Goal: Task Accomplishment & Management: Use online tool/utility

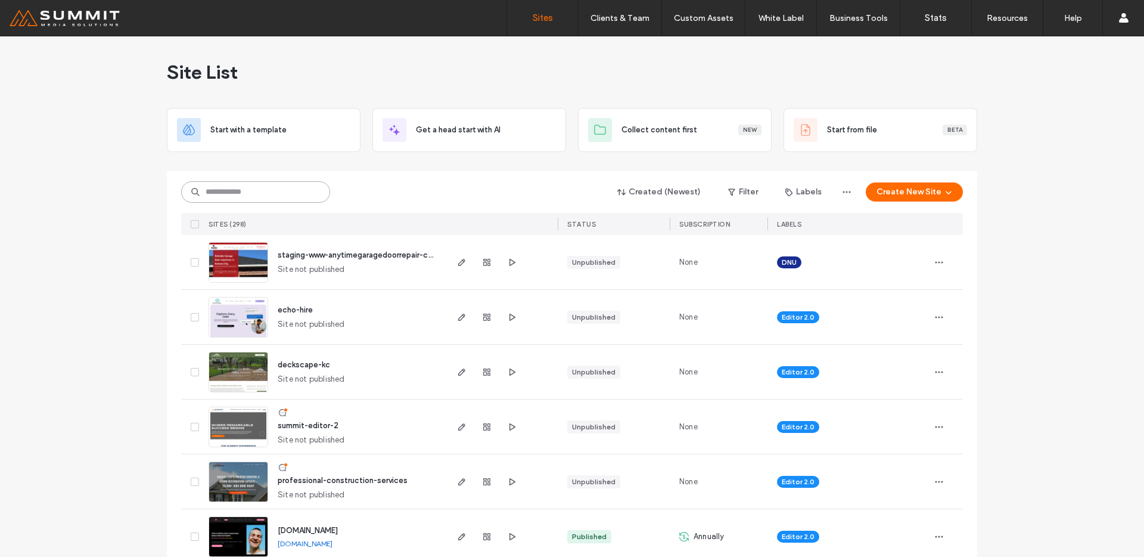
click at [258, 196] on input at bounding box center [255, 191] width 149 height 21
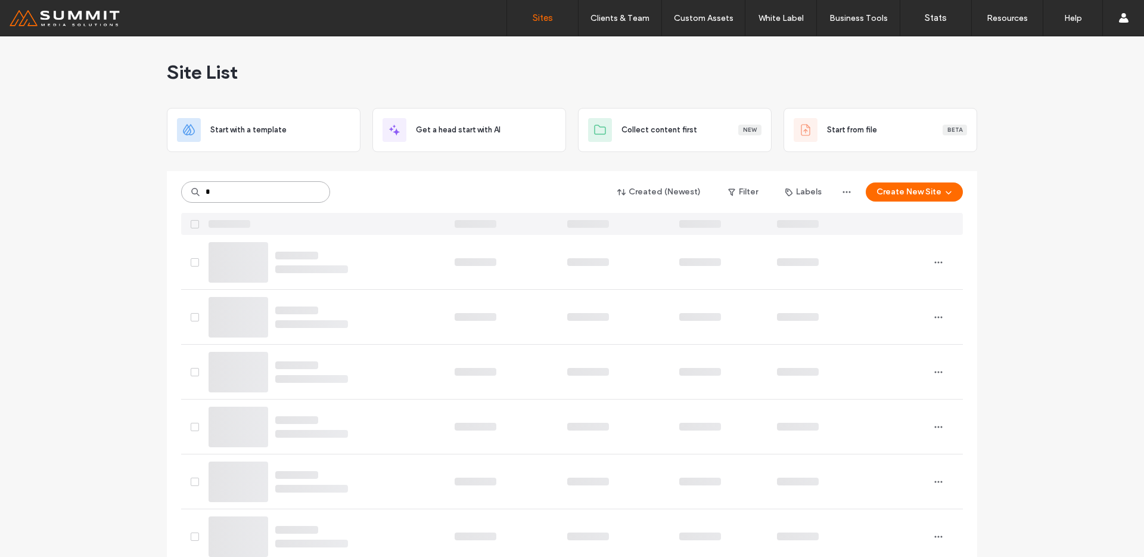
type input "*"
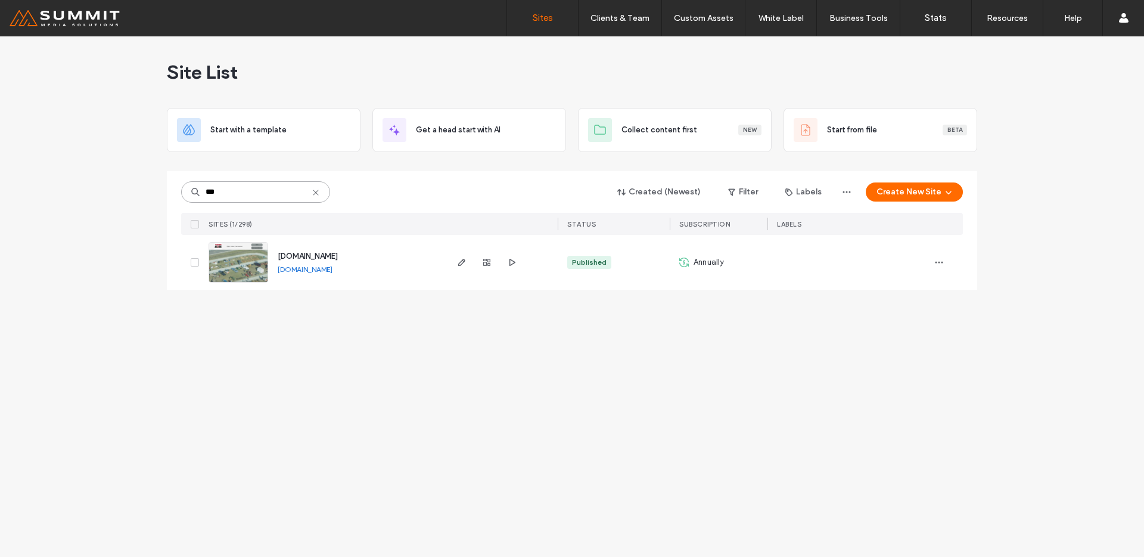
type input "***"
click at [248, 256] on img at bounding box center [238, 283] width 58 height 81
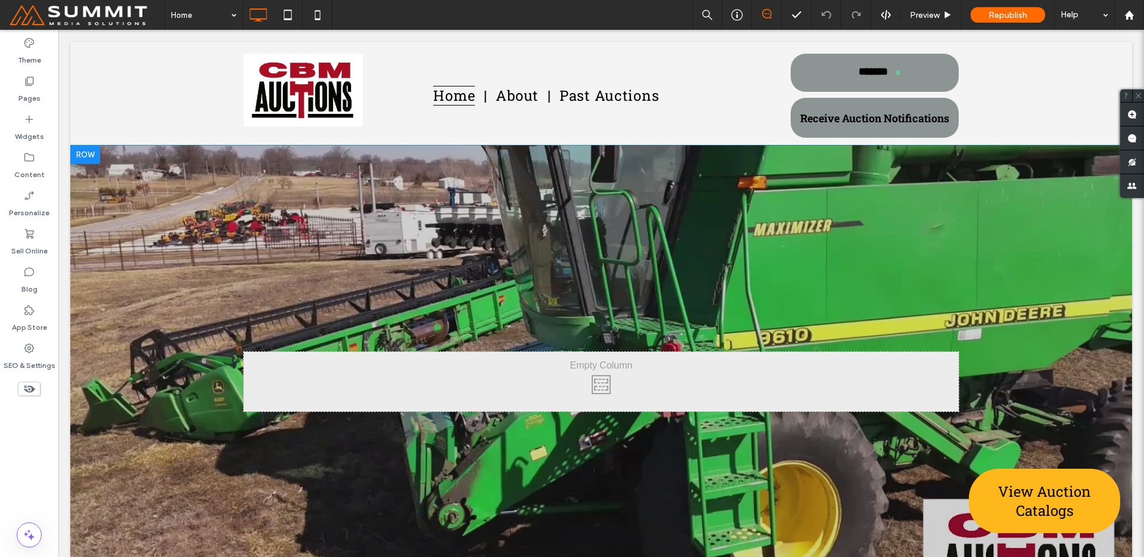
click at [368, 262] on div at bounding box center [601, 381] width 1062 height 473
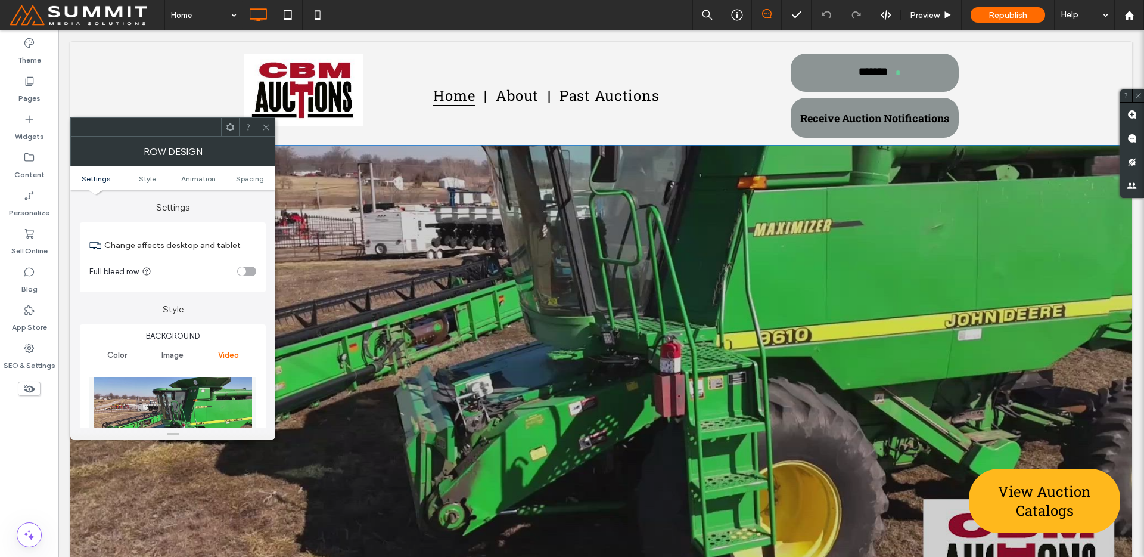
click at [120, 384] on img at bounding box center [172, 421] width 167 height 89
drag, startPoint x: 164, startPoint y: 404, endPoint x: 170, endPoint y: 411, distance: 8.9
click at [165, 404] on img at bounding box center [172, 421] width 167 height 89
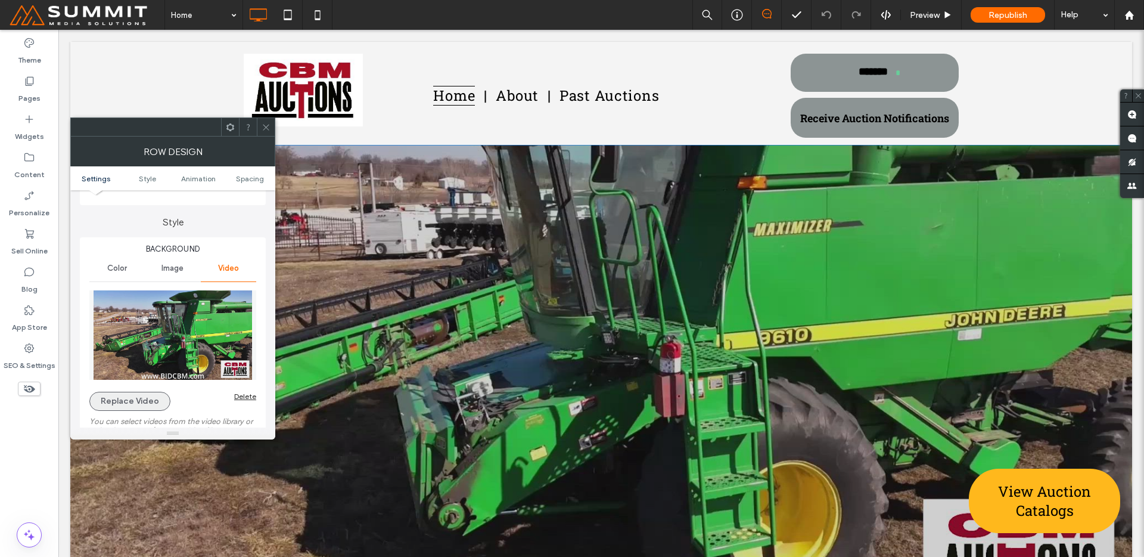
click at [137, 404] on button "Replace Video" at bounding box center [129, 401] width 81 height 19
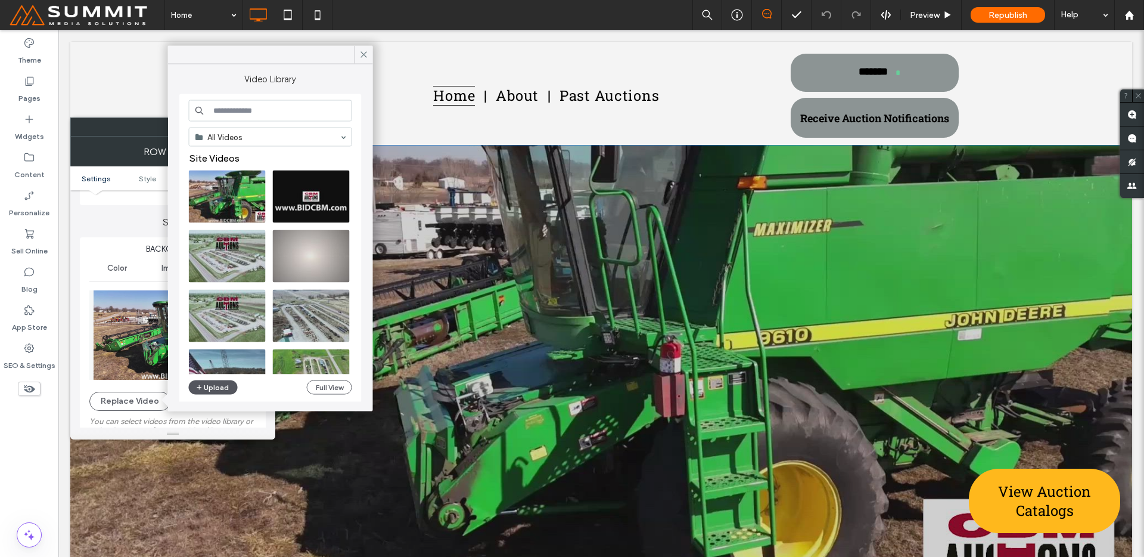
click at [206, 383] on button "Upload" at bounding box center [213, 387] width 49 height 14
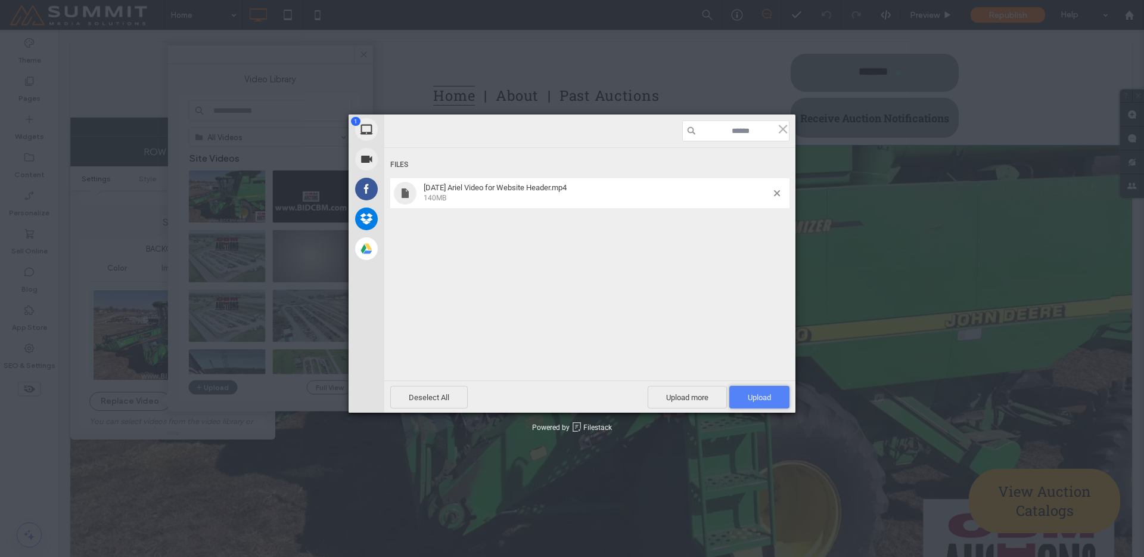
click at [759, 405] on span "Upload 1" at bounding box center [760, 397] width 60 height 23
click at [760, 404] on div "Uploading 2025-08-21 Ariel Video for Website Header.mp4 0.00B / 140MB Deselect …" at bounding box center [589, 263] width 411 height 298
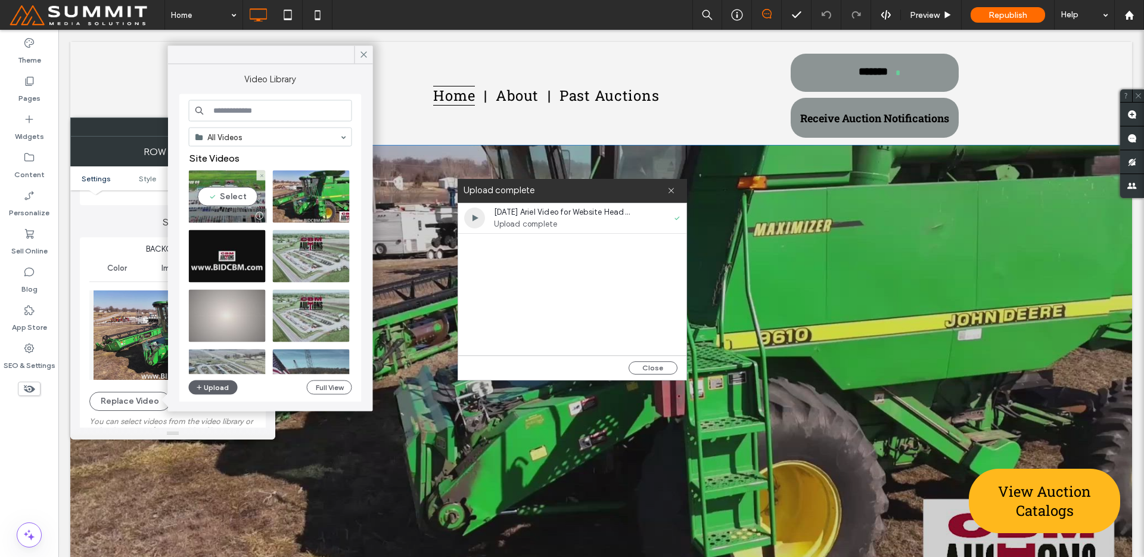
click at [216, 190] on video at bounding box center [227, 196] width 77 height 52
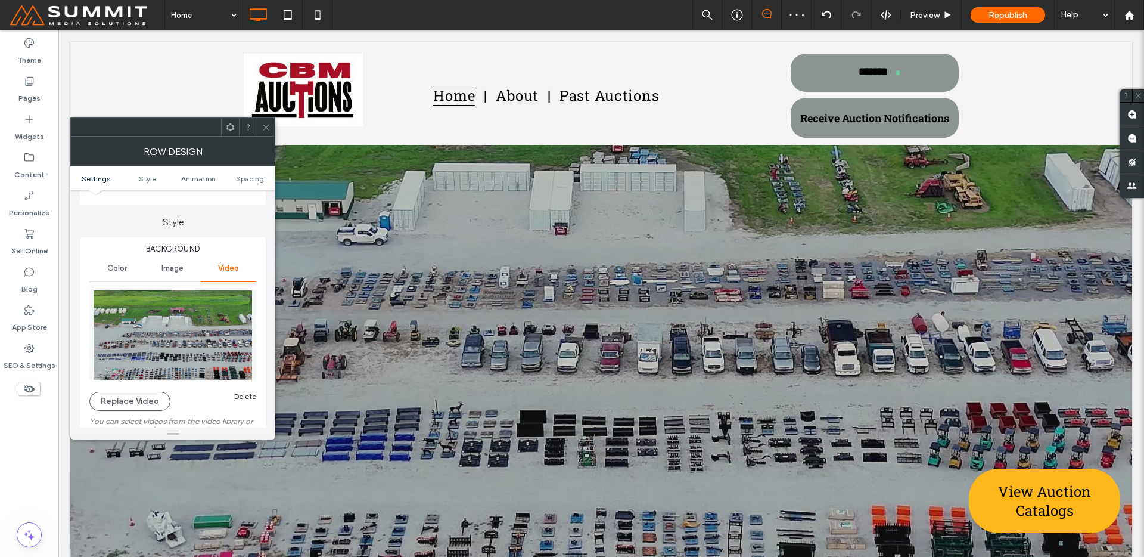
scroll to position [0, 0]
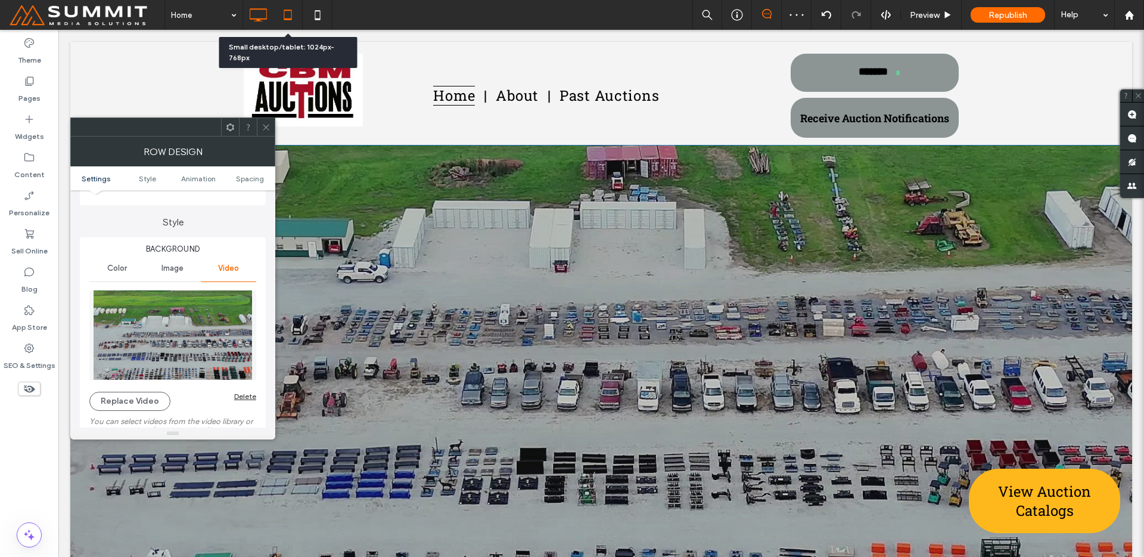
click at [290, 25] on icon at bounding box center [288, 15] width 24 height 24
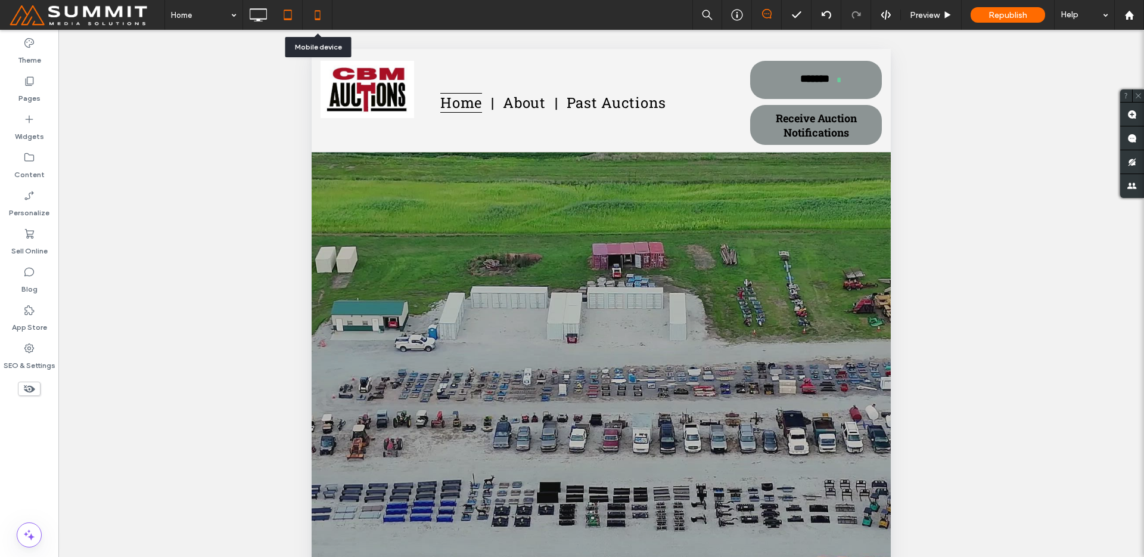
click at [317, 20] on icon at bounding box center [318, 15] width 24 height 24
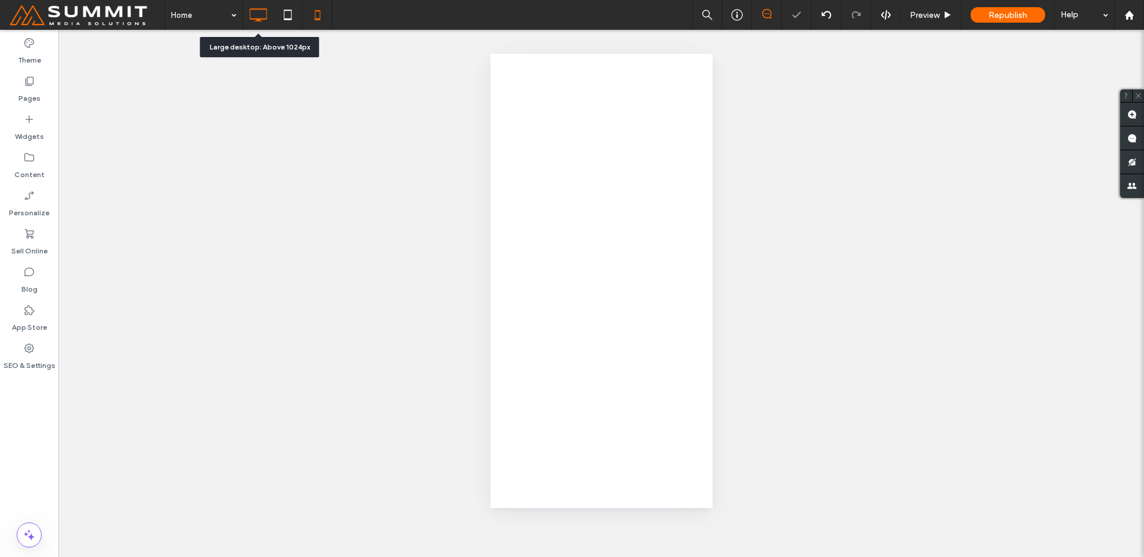
click at [263, 15] on icon at bounding box center [258, 15] width 24 height 24
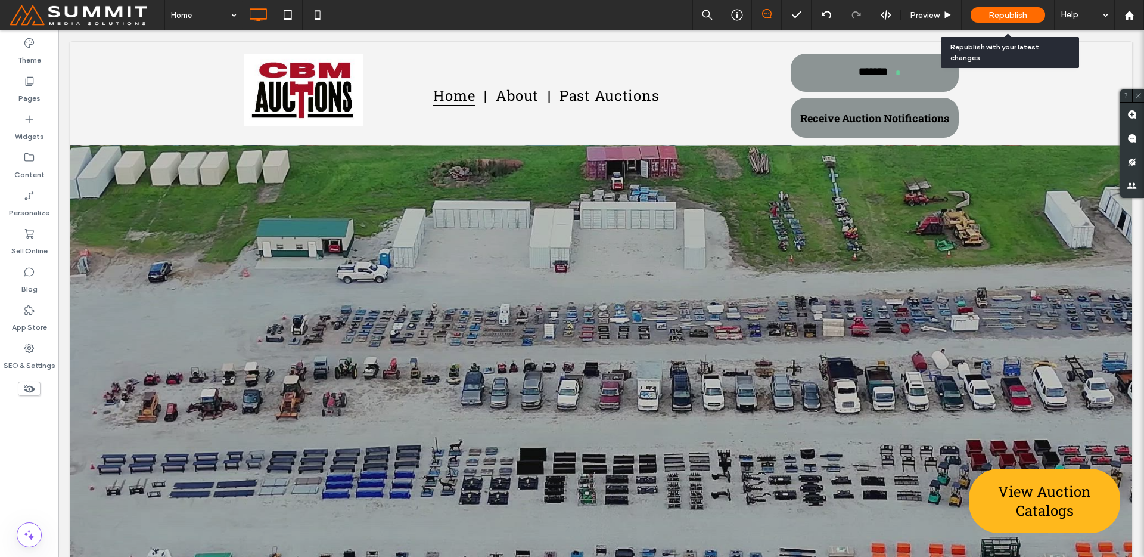
click at [1007, 17] on span "Republish" at bounding box center [1008, 15] width 39 height 10
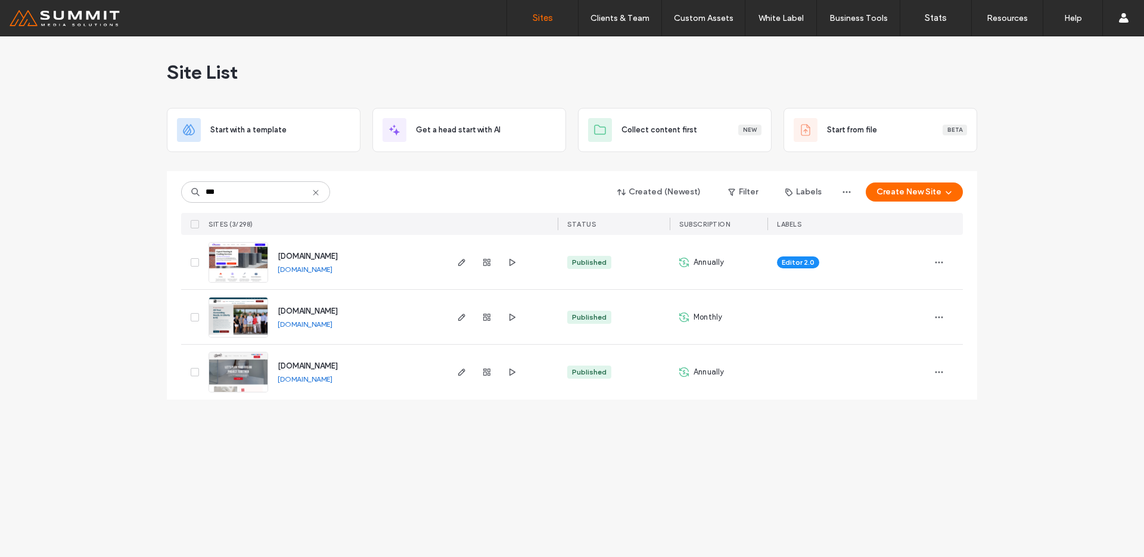
type input "***"
drag, startPoint x: 254, startPoint y: 269, endPoint x: 280, endPoint y: 305, distance: 44.4
click at [254, 269] on img at bounding box center [238, 283] width 58 height 81
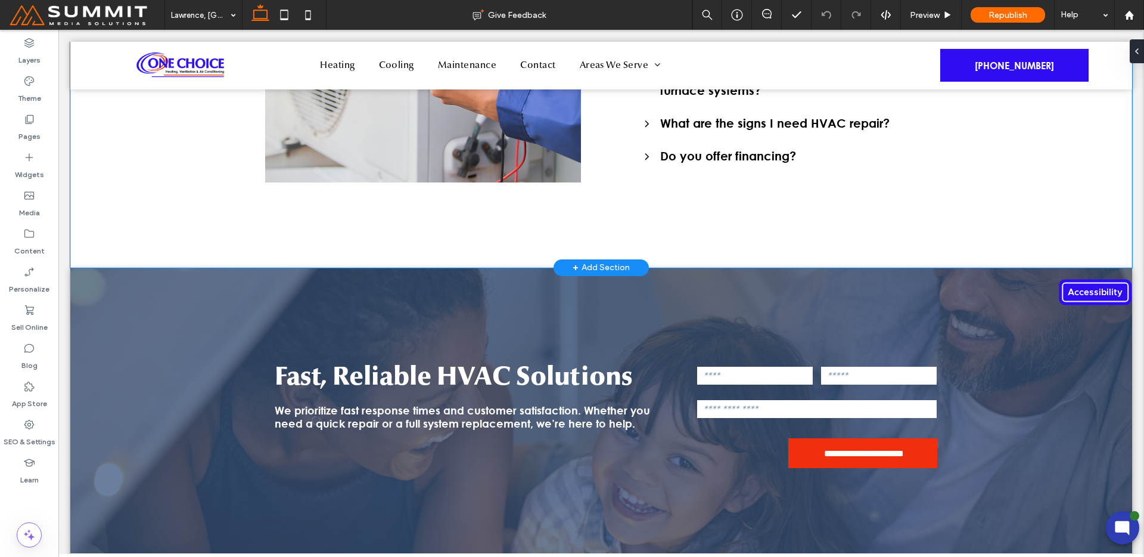
scroll to position [2285, 0]
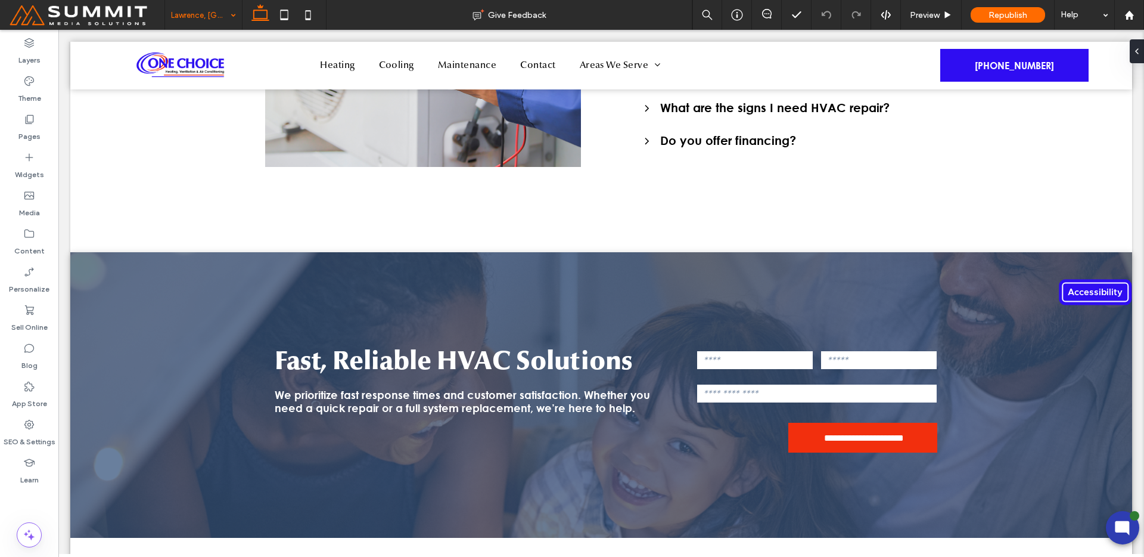
click at [228, 5] on div "Lawrence, [GEOGRAPHIC_DATA]" at bounding box center [203, 15] width 77 height 30
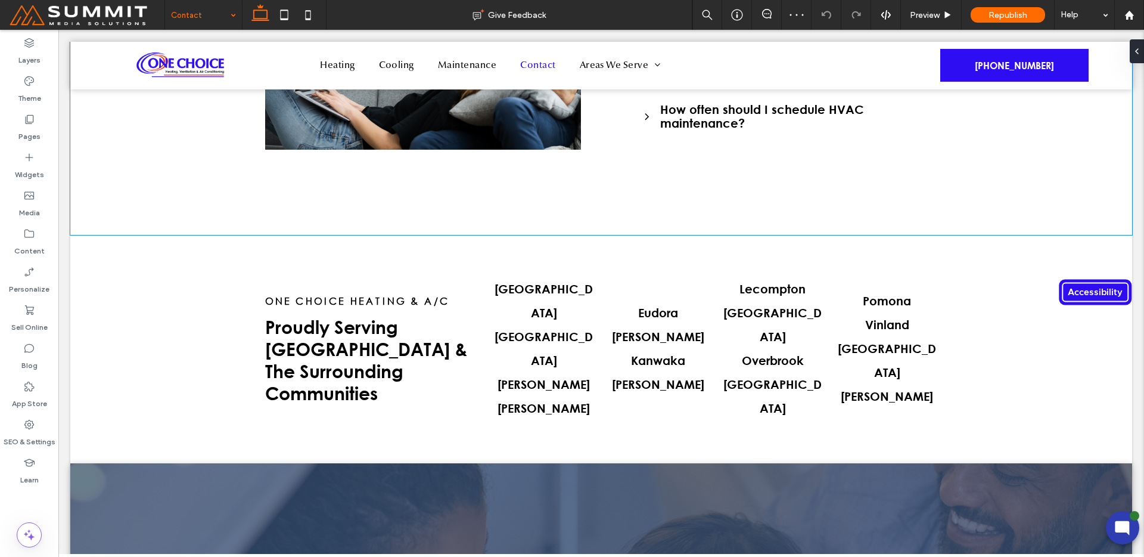
scroll to position [1943, 0]
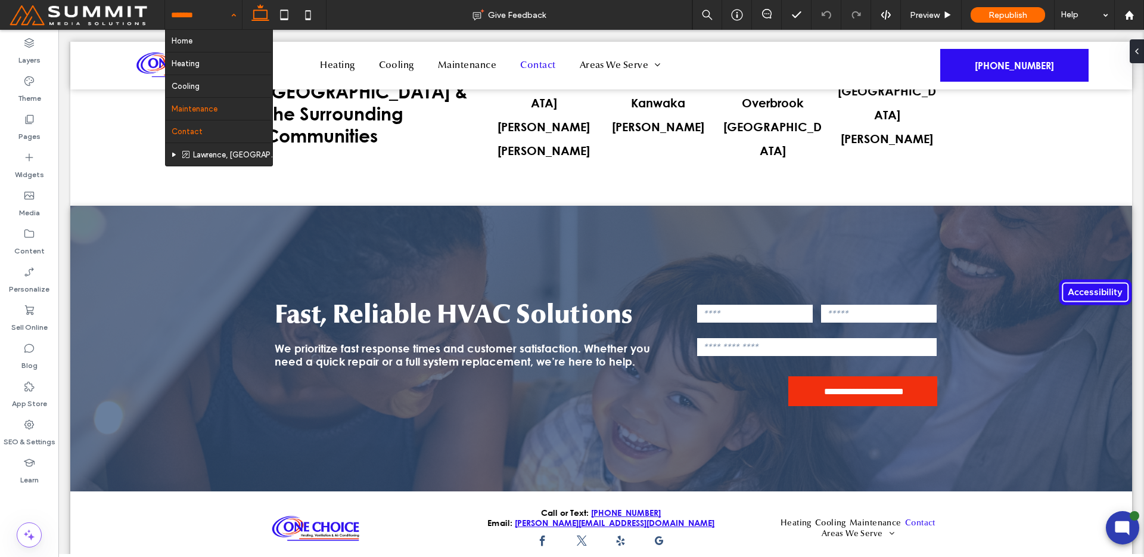
drag, startPoint x: 210, startPoint y: 17, endPoint x: 213, endPoint y: 108, distance: 91.2
click at [210, 17] on input at bounding box center [200, 15] width 59 height 30
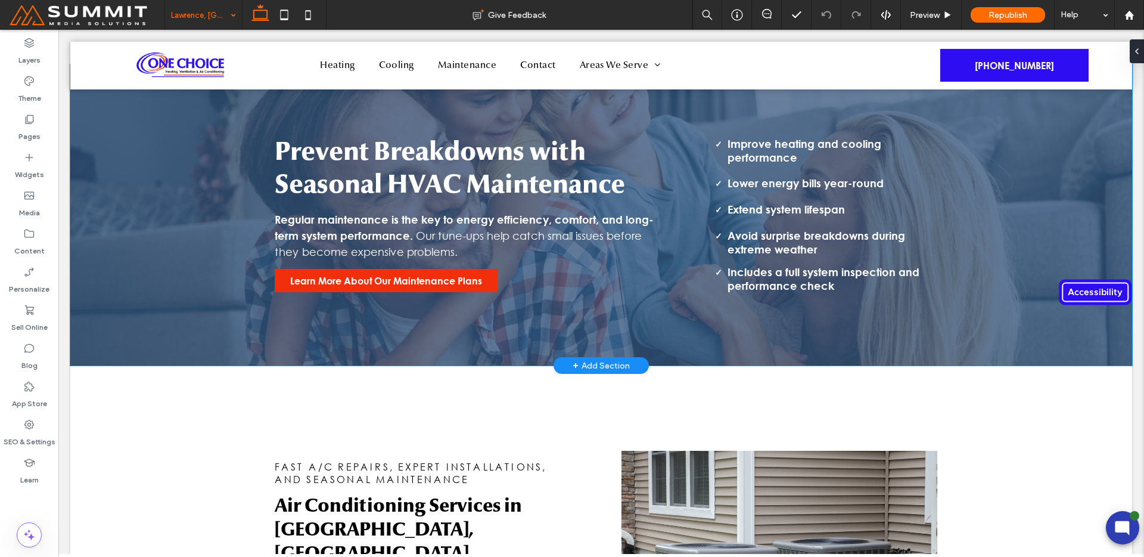
scroll to position [1181, 0]
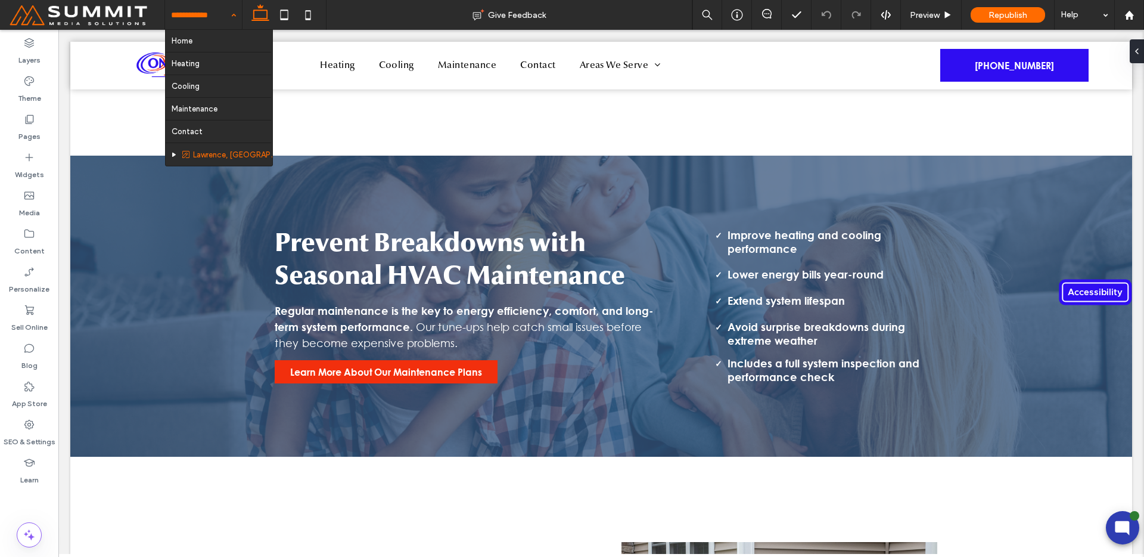
click at [176, 27] on input at bounding box center [200, 15] width 59 height 30
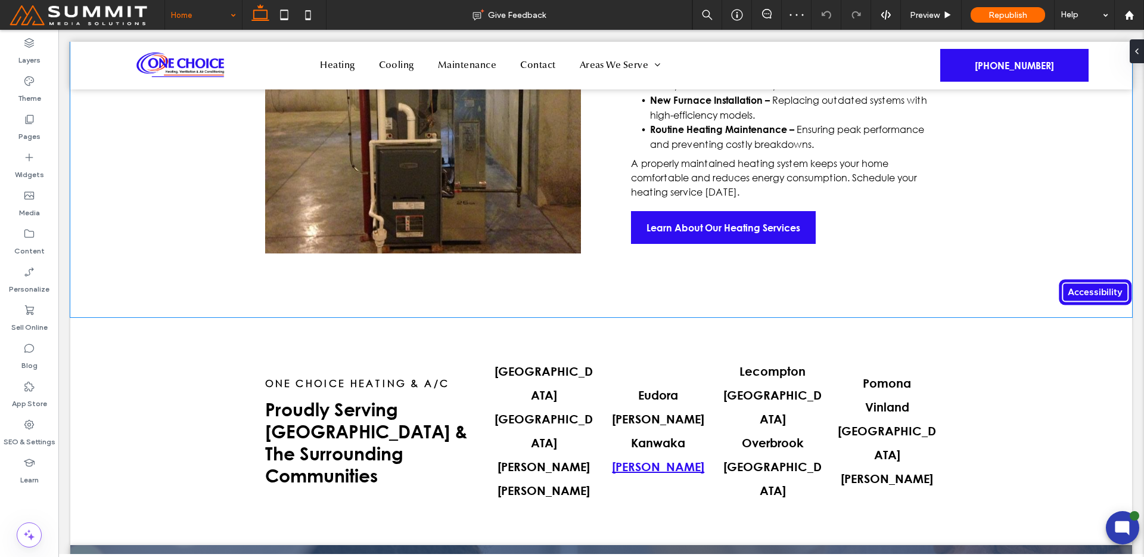
scroll to position [2729, 0]
